Goal: Task Accomplishment & Management: Manage account settings

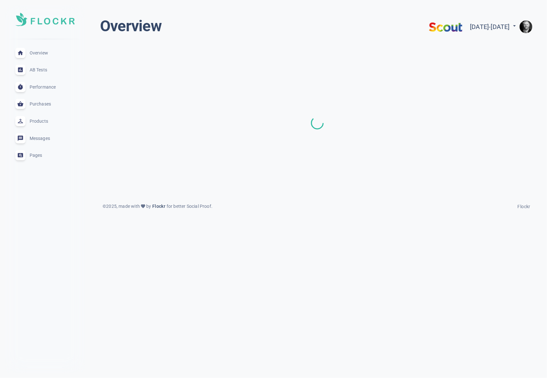
click at [526, 26] on img "button" at bounding box center [526, 26] width 13 height 13
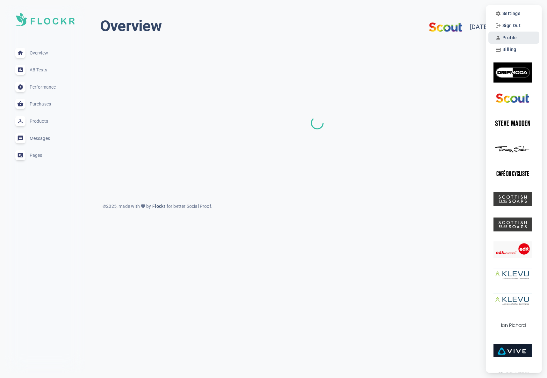
scroll to position [3, 0]
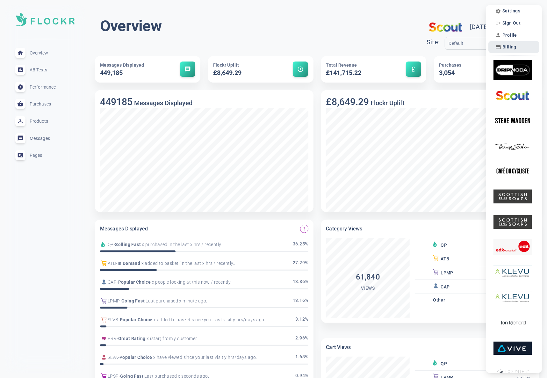
click at [514, 46] on span "Billing" at bounding box center [509, 46] width 14 height 5
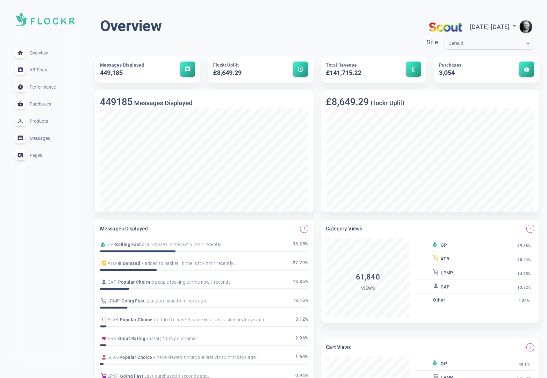
click at [528, 30] on img "button" at bounding box center [526, 26] width 13 height 13
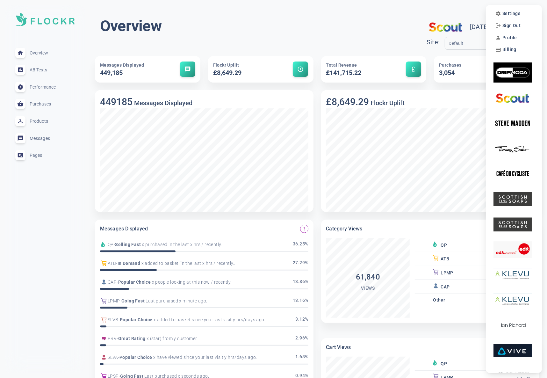
scroll to position [3, 0]
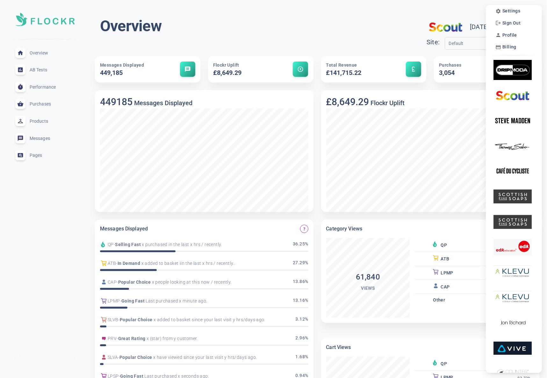
click at [457, 11] on div at bounding box center [273, 189] width 547 height 378
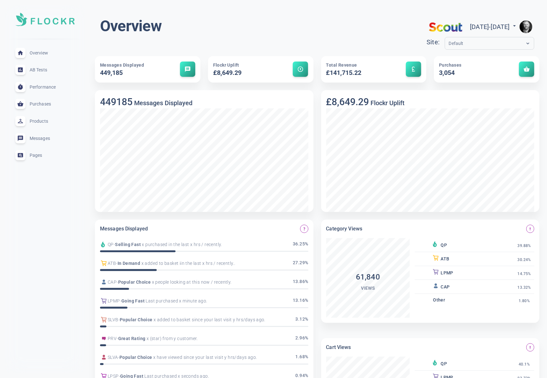
click at [524, 27] on img "button" at bounding box center [526, 26] width 13 height 13
